Goal: Check status: Check status

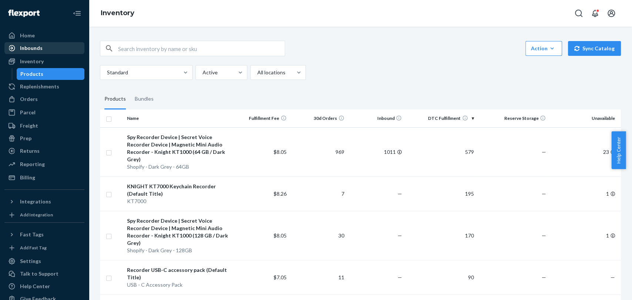
click at [36, 46] on div "Inbounds" at bounding box center [31, 47] width 23 height 7
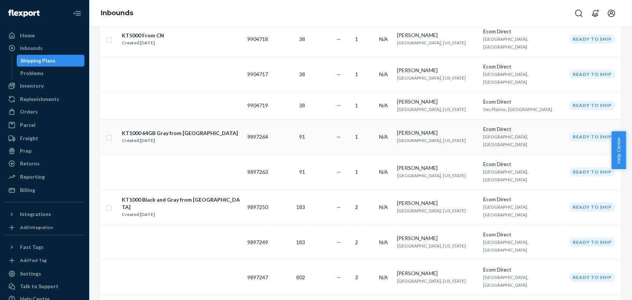
scroll to position [164, 0]
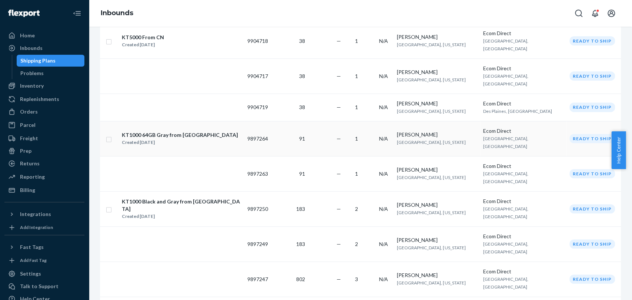
click at [258, 121] on td "9897264" at bounding box center [257, 138] width 27 height 35
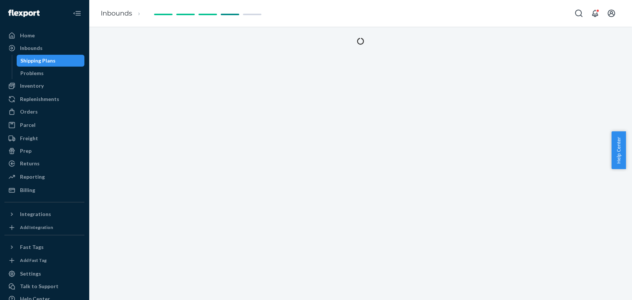
click at [258, 119] on div at bounding box center [360, 164] width 543 height 274
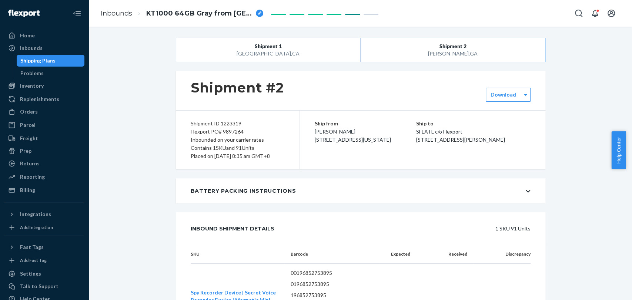
click at [227, 123] on div "Shipment ID 1223319 Flexport PO# 9897264 Inbounded on your carrier rates Contai…" at bounding box center [238, 140] width 124 height 59
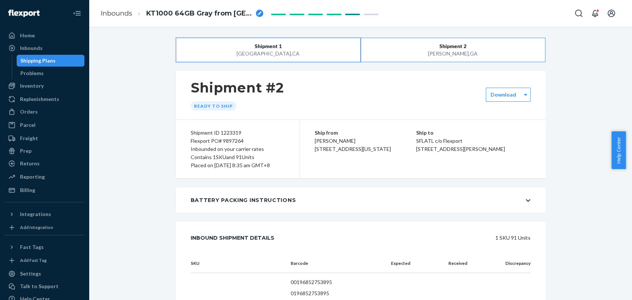
click at [269, 56] on div "[GEOGRAPHIC_DATA] , [GEOGRAPHIC_DATA]" at bounding box center [267, 53] width 147 height 7
click at [227, 131] on div "Shipment ID 1223319" at bounding box center [238, 133] width 94 height 8
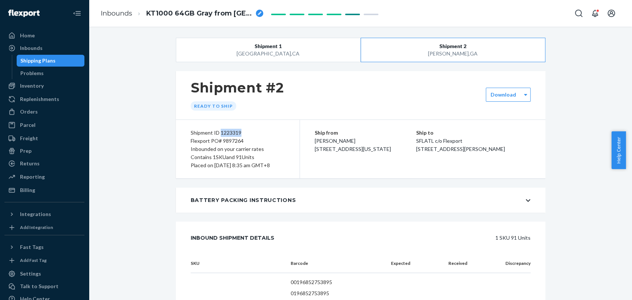
click at [227, 131] on div "Shipment ID 1223319" at bounding box center [238, 133] width 94 height 8
copy div "1223319"
click at [427, 53] on div "[GEOGRAPHIC_DATA] , [GEOGRAPHIC_DATA]" at bounding box center [452, 53] width 147 height 7
click at [324, 47] on button "Shipment 1 [GEOGRAPHIC_DATA] , [GEOGRAPHIC_DATA]" at bounding box center [268, 50] width 185 height 24
click at [420, 48] on button "Shipment 2 [GEOGRAPHIC_DATA] , [GEOGRAPHIC_DATA]" at bounding box center [453, 50] width 185 height 24
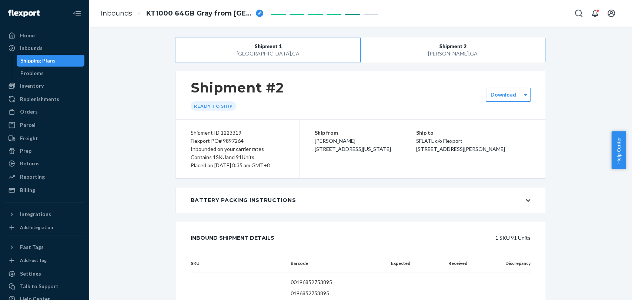
click at [261, 59] on button "Shipment 1 [GEOGRAPHIC_DATA] , [GEOGRAPHIC_DATA]" at bounding box center [268, 50] width 185 height 24
click at [440, 49] on span "Shipment 2" at bounding box center [453, 46] width 27 height 7
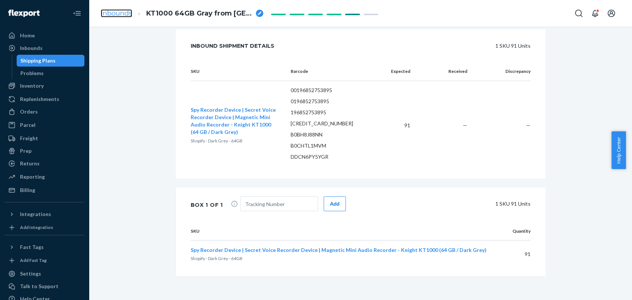
click at [111, 15] on link "Inbounds" at bounding box center [116, 13] width 31 height 8
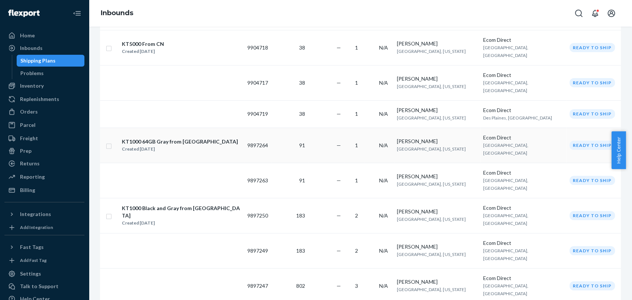
scroll to position [164, 0]
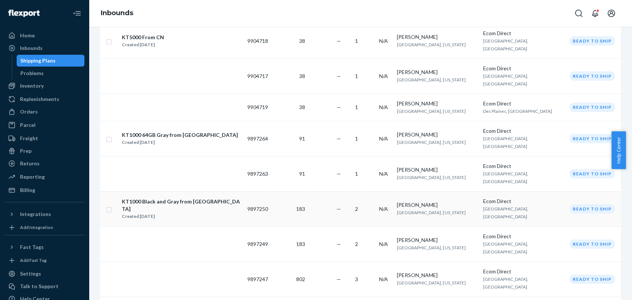
click at [180, 198] on div "KT1000 Black and Gray from [GEOGRAPHIC_DATA]" at bounding box center [181, 205] width 119 height 15
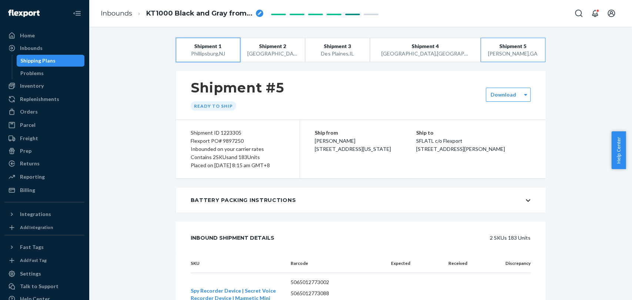
click at [219, 53] on div "[GEOGRAPHIC_DATA] , [GEOGRAPHIC_DATA]" at bounding box center [208, 53] width 51 height 7
click at [286, 49] on span "Shipment 2" at bounding box center [272, 46] width 27 height 7
click at [207, 51] on div "[GEOGRAPHIC_DATA] , [GEOGRAPHIC_DATA]" at bounding box center [208, 53] width 51 height 7
click at [224, 131] on div "Shipment ID 1223301" at bounding box center [238, 133] width 94 height 8
click at [225, 131] on div "Shipment ID 1223301" at bounding box center [238, 133] width 94 height 8
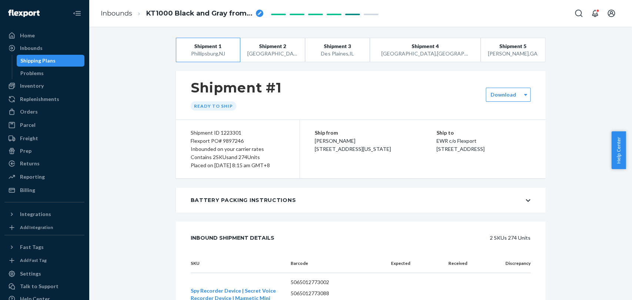
click at [231, 134] on div "Shipment ID 1223301" at bounding box center [238, 133] width 94 height 8
copy div "1223301"
click at [290, 54] on div "[GEOGRAPHIC_DATA] , [GEOGRAPHIC_DATA]" at bounding box center [272, 53] width 51 height 7
click at [356, 54] on div "Des Plaines , [GEOGRAPHIC_DATA]" at bounding box center [337, 53] width 51 height 7
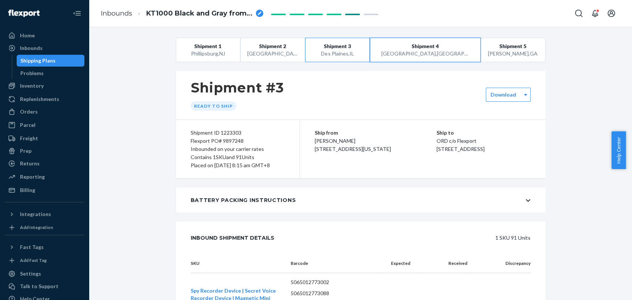
click at [423, 51] on div "[GEOGRAPHIC_DATA] , [GEOGRAPHIC_DATA]" at bounding box center [425, 53] width 88 height 7
click at [496, 58] on button "Shipment 5 [GEOGRAPHIC_DATA] , [GEOGRAPHIC_DATA]" at bounding box center [513, 50] width 65 height 24
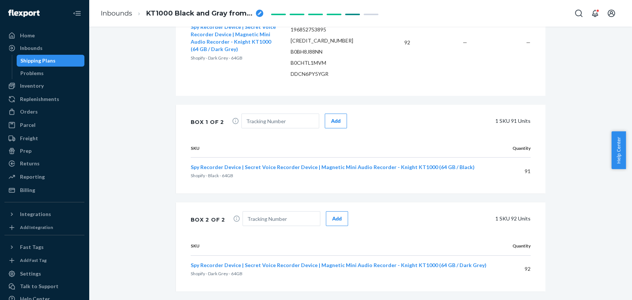
scroll to position [364, 0]
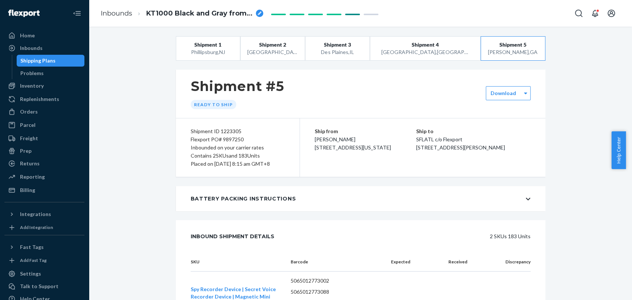
scroll to position [0, 0]
